Goal: Navigation & Orientation: Find specific page/section

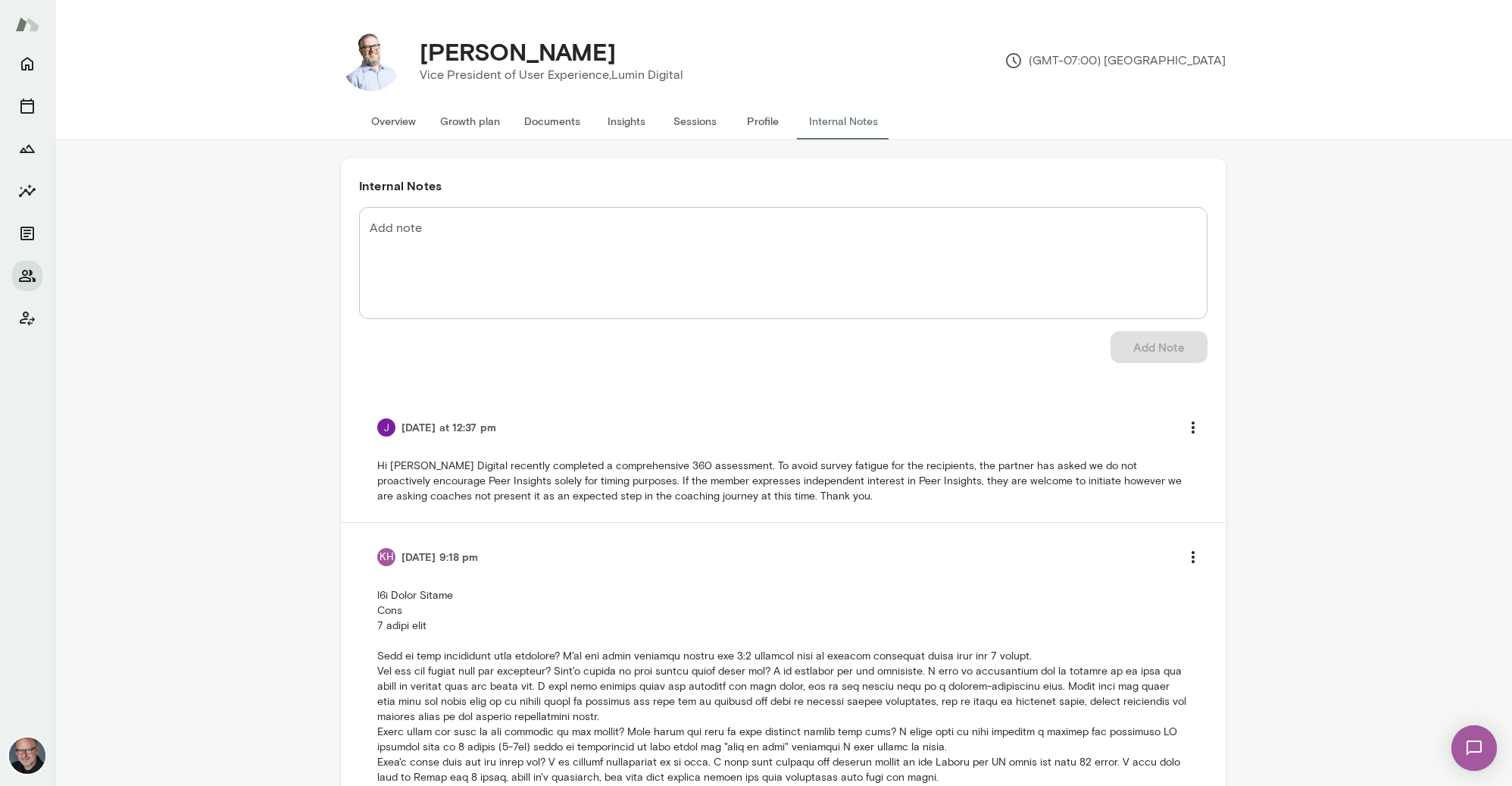
click at [565, 125] on button "Documents" at bounding box center [551, 121] width 80 height 36
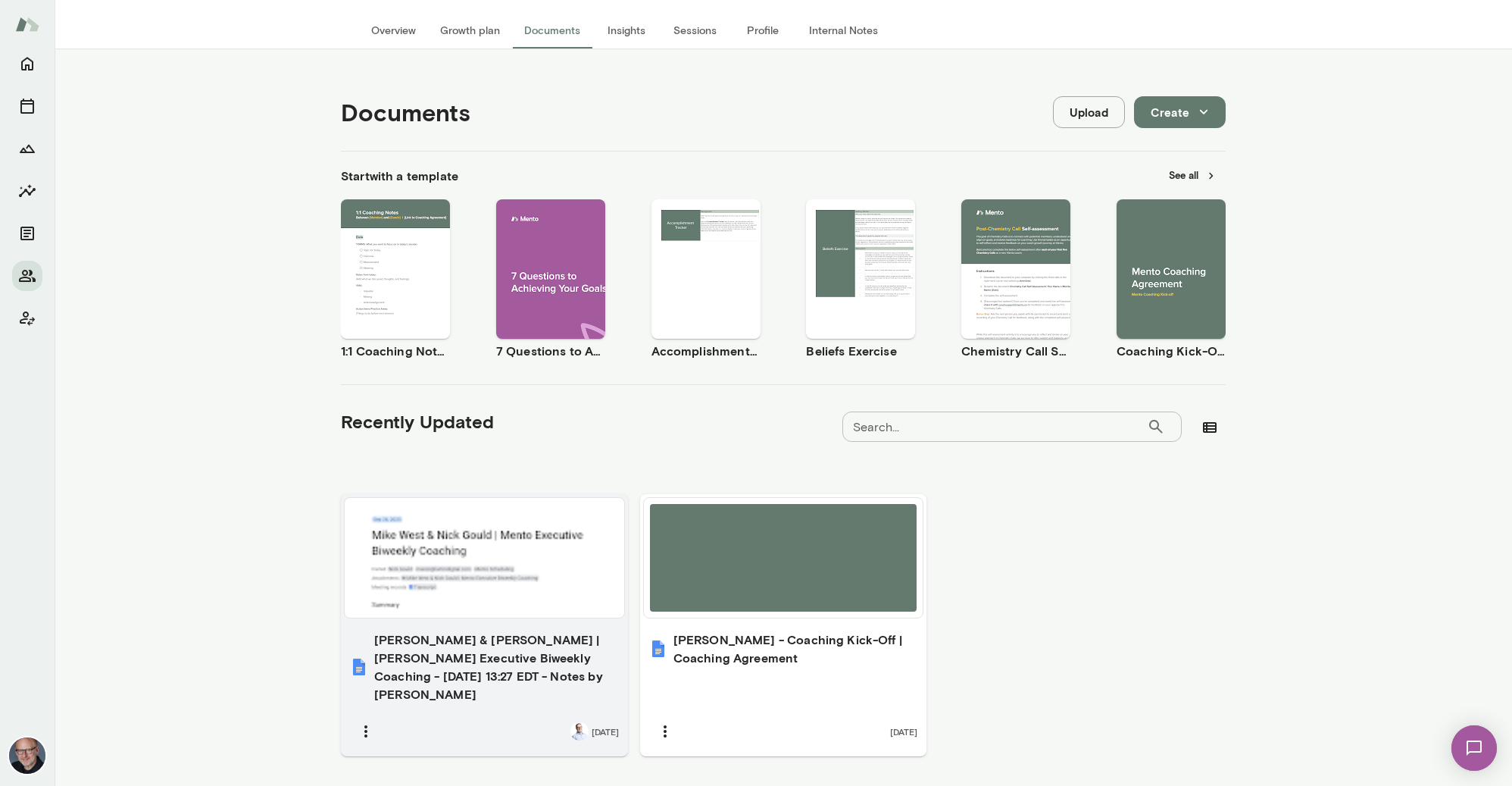
scroll to position [92, 0]
click at [487, 664] on h6 "[PERSON_NAME] & [PERSON_NAME] | [PERSON_NAME] Executive Biweekly Coaching - [DA…" at bounding box center [497, 666] width 245 height 73
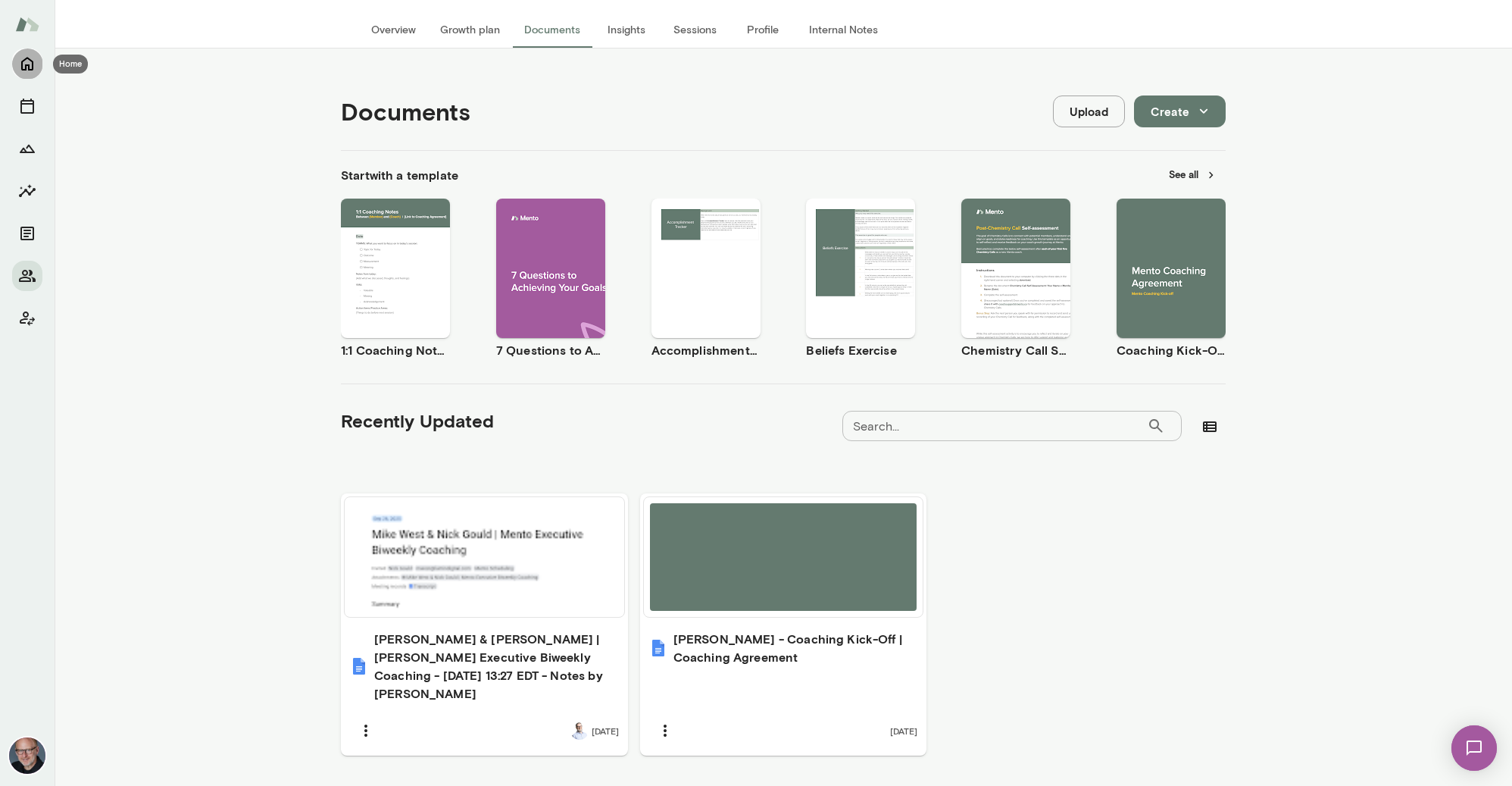
click at [34, 66] on icon "Home" at bounding box center [27, 63] width 18 height 19
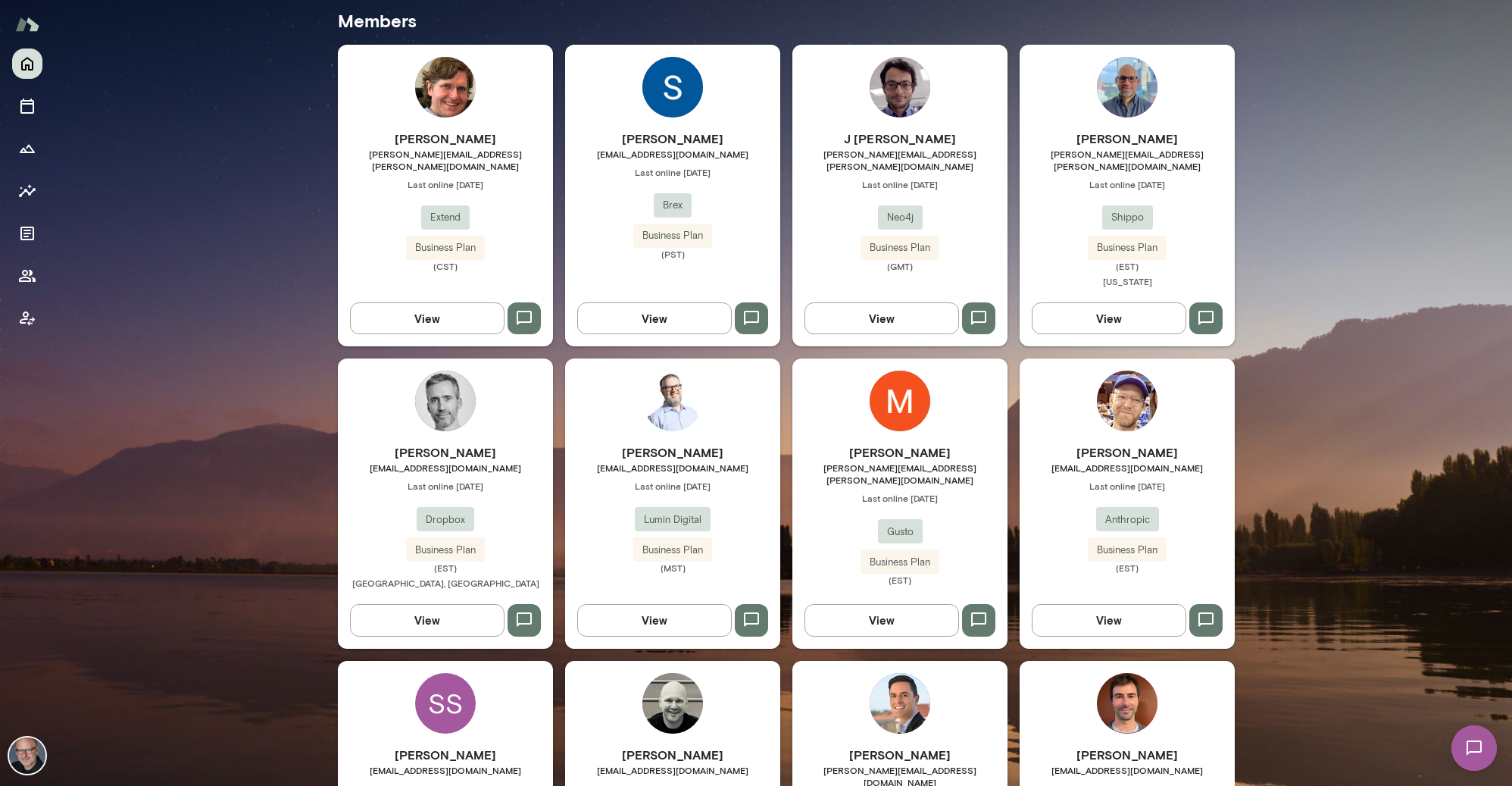
scroll to position [515, 0]
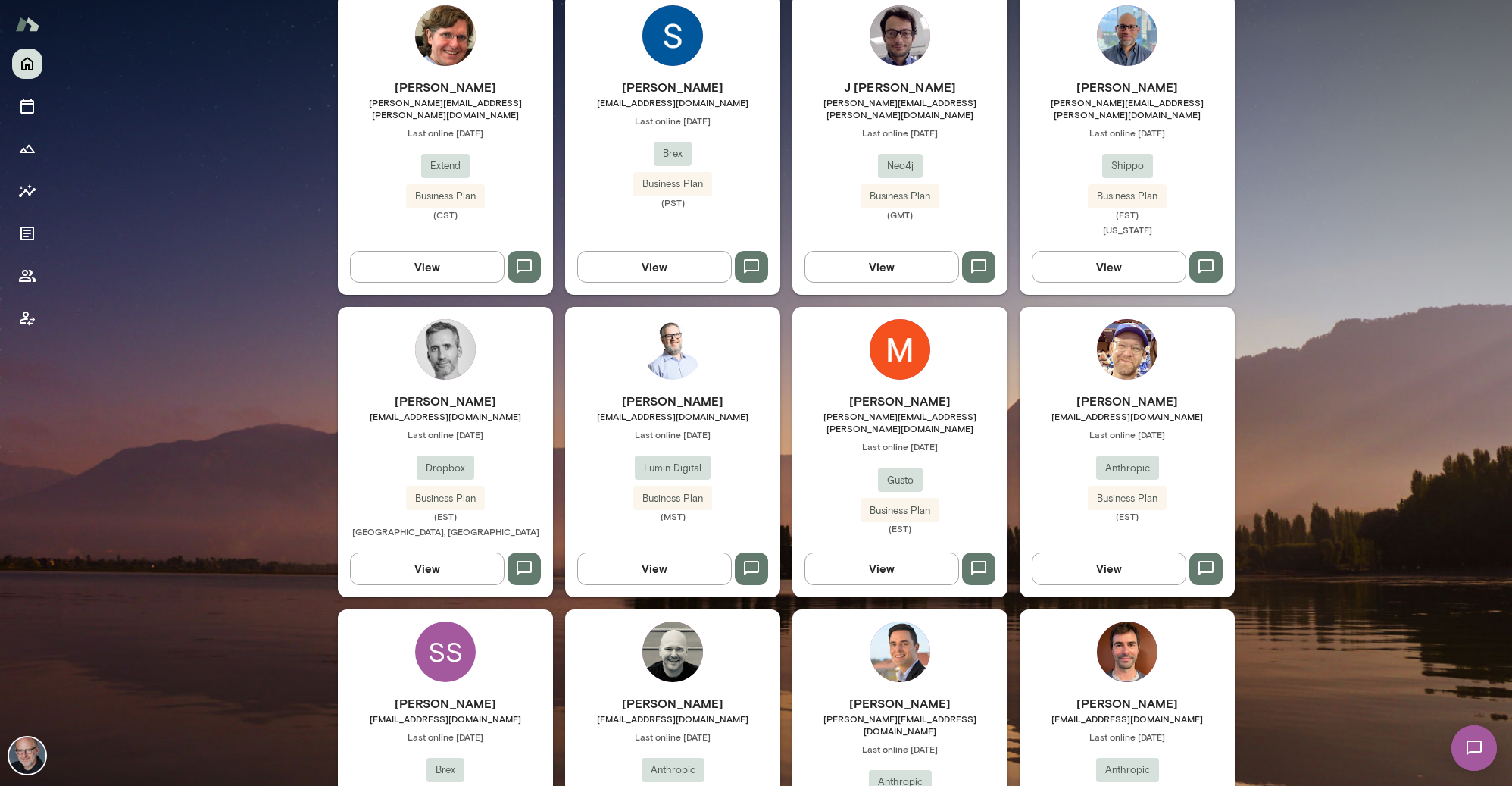
click at [500, 100] on span "[PERSON_NAME][EMAIL_ADDRESS][PERSON_NAME][DOMAIN_NAME]" at bounding box center [446, 108] width 215 height 25
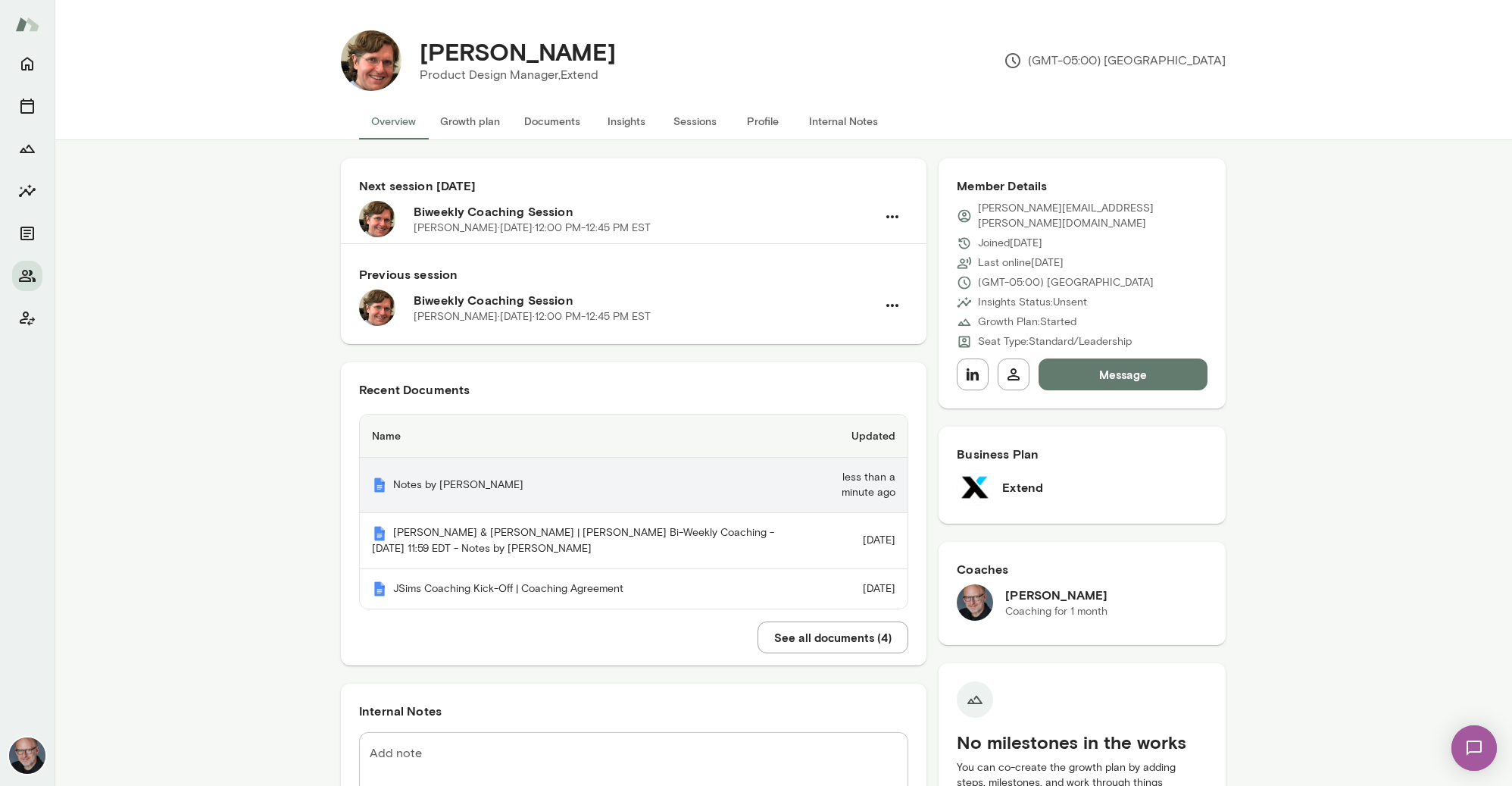
click at [477, 482] on th "Notes by [PERSON_NAME]" at bounding box center [579, 486] width 439 height 56
